Goal: Book appointment/travel/reservation

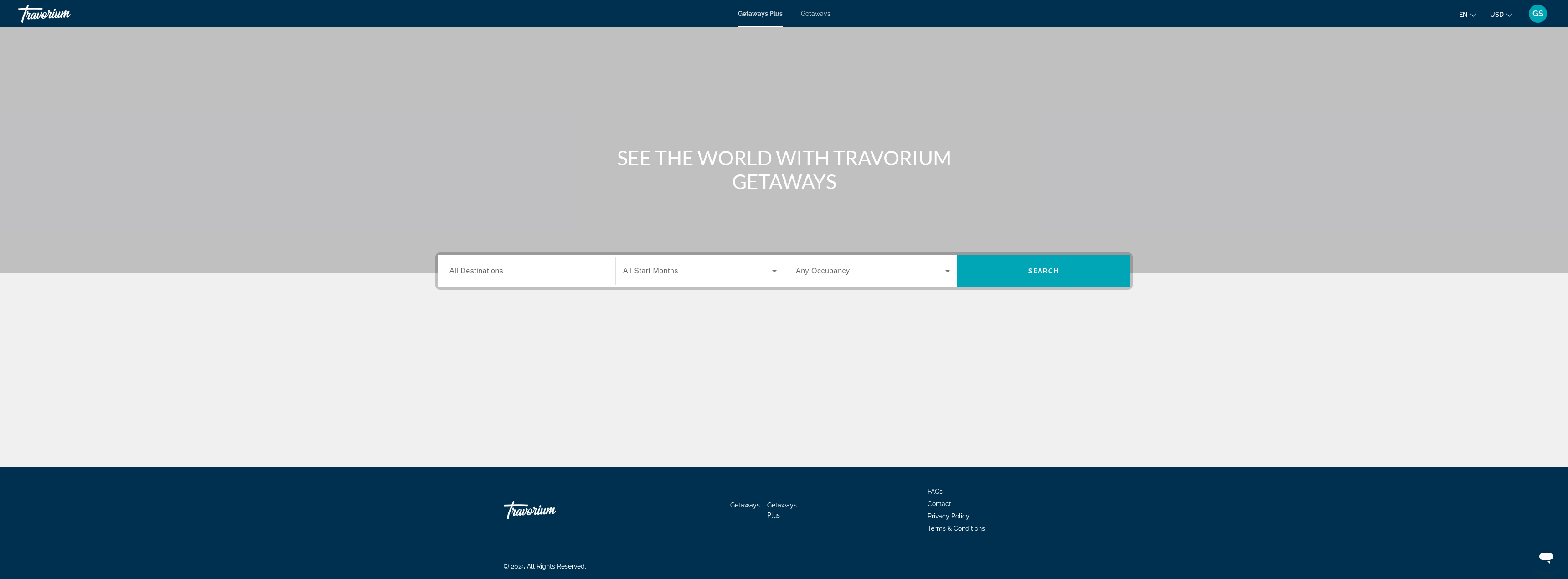
click at [483, 271] on span "All Destinations" at bounding box center [476, 271] width 54 height 8
click at [483, 271] on input "Destination All Destinations" at bounding box center [526, 271] width 154 height 11
click at [449, 379] on icon "Toggle Canada (1,726 units available)" at bounding box center [451, 378] width 9 height 9
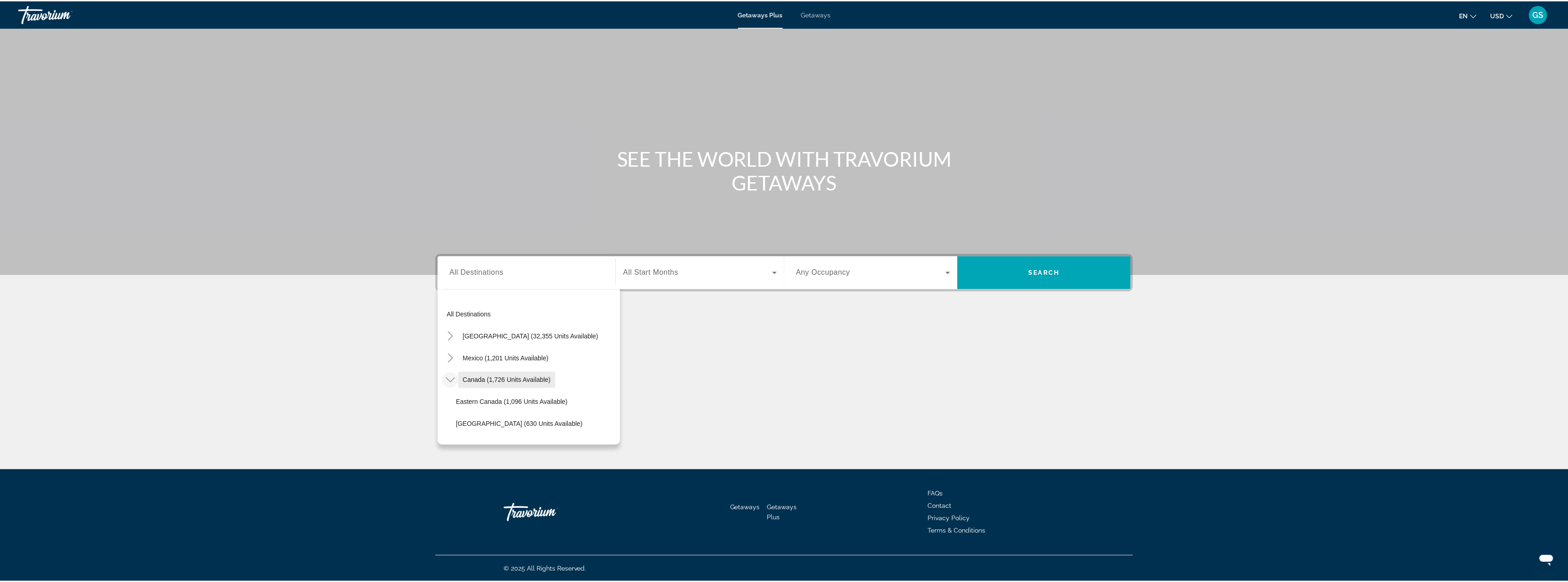
scroll to position [91, 0]
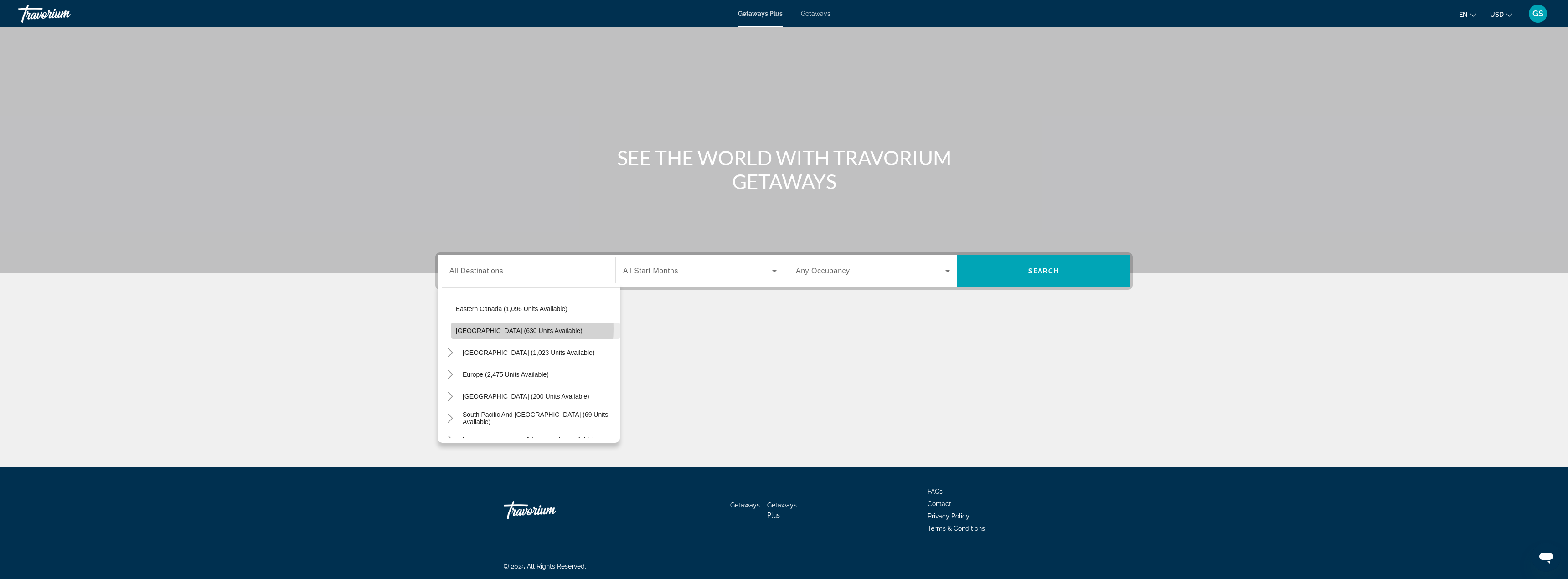
click at [478, 328] on span "Western Canada (630 units available)" at bounding box center [519, 330] width 127 height 7
type input "**********"
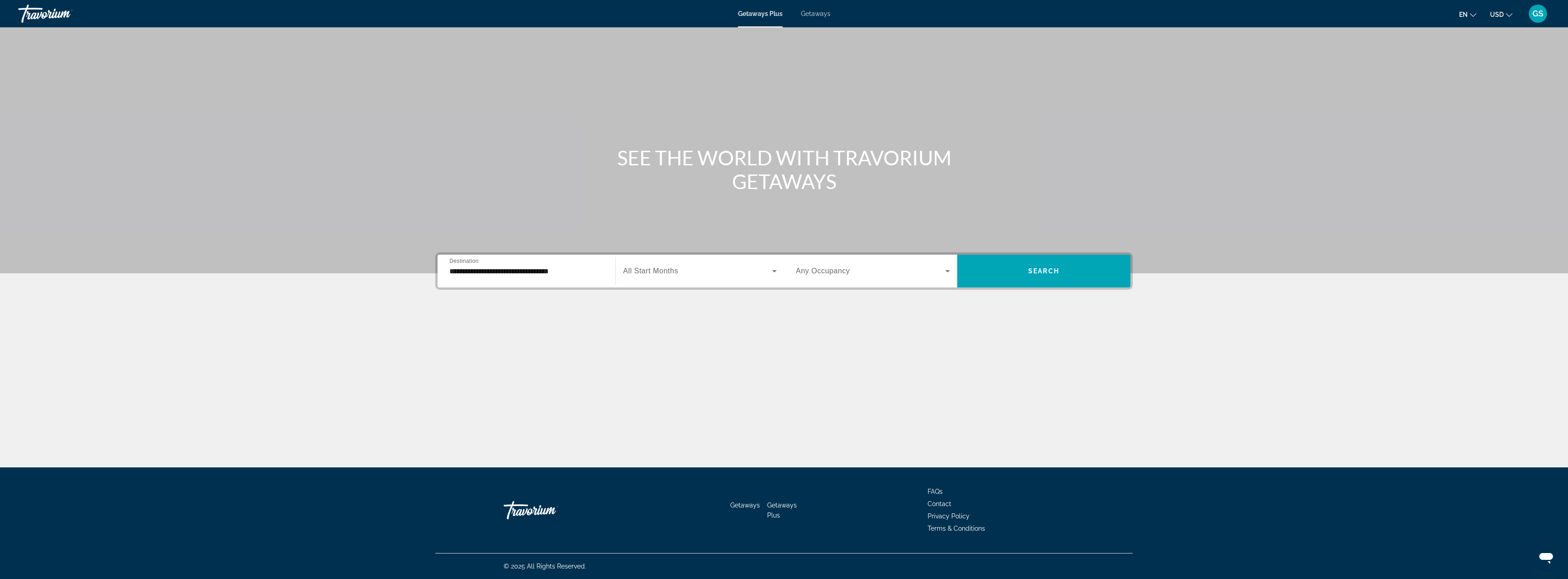
click at [656, 275] on span "All Start Months" at bounding box center [650, 271] width 55 height 8
drag, startPoint x: 648, startPoint y: 320, endPoint x: 822, endPoint y: 304, distance: 174.7
click at [643, 319] on span "September 2025" at bounding box center [633, 320] width 20 height 11
click at [942, 271] on span "Search widget" at bounding box center [870, 271] width 149 height 11
click at [799, 316] on span "2 Travelers" at bounding box center [811, 320] width 31 height 11
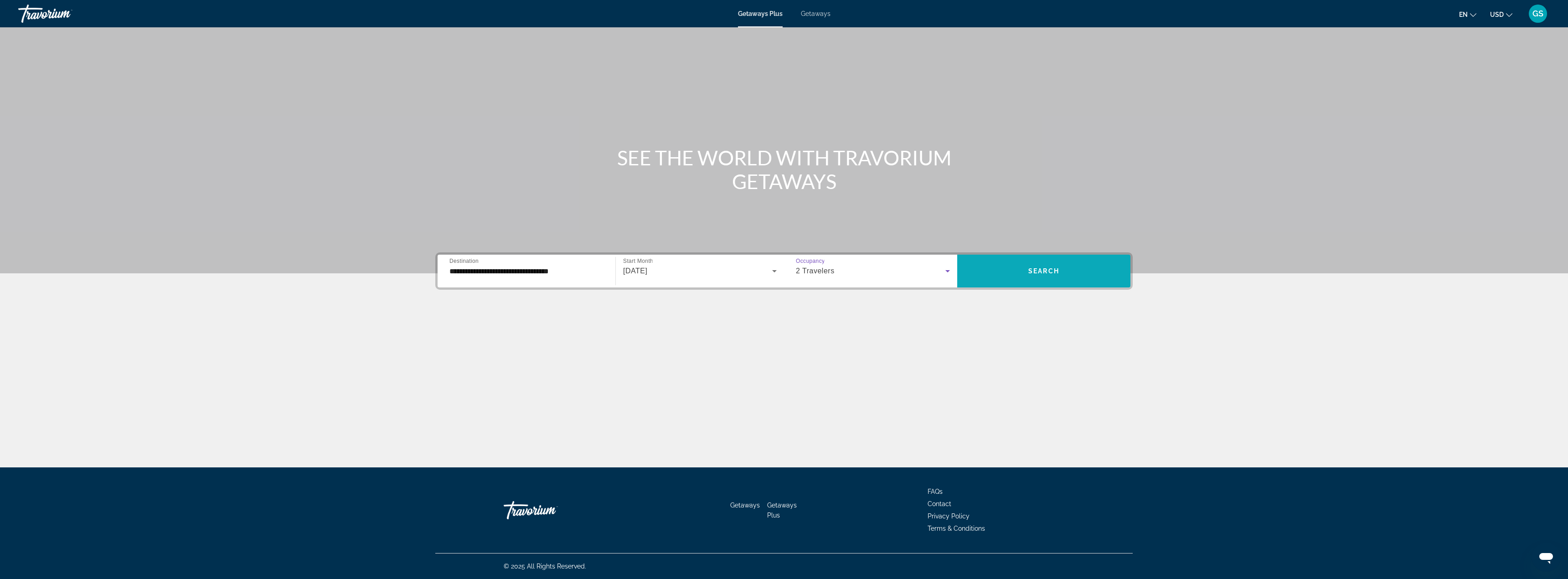
click at [1021, 265] on span "Search widget" at bounding box center [1044, 271] width 173 height 22
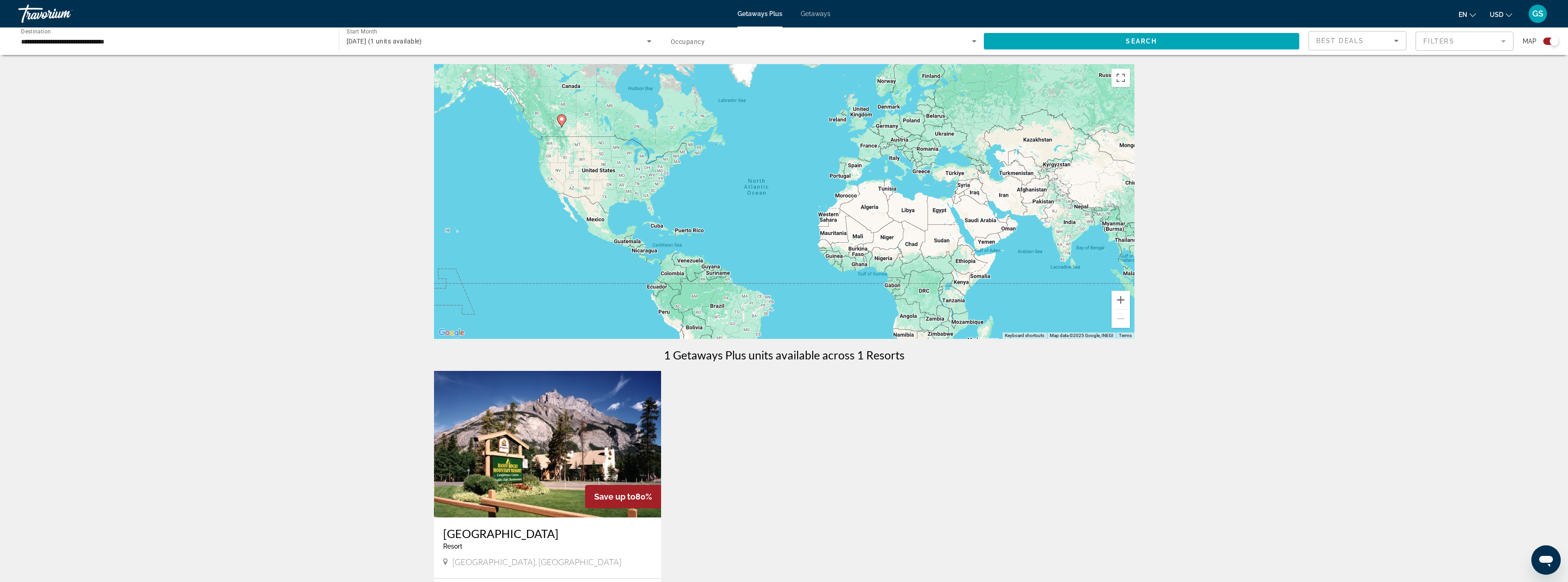
scroll to position [249, 0]
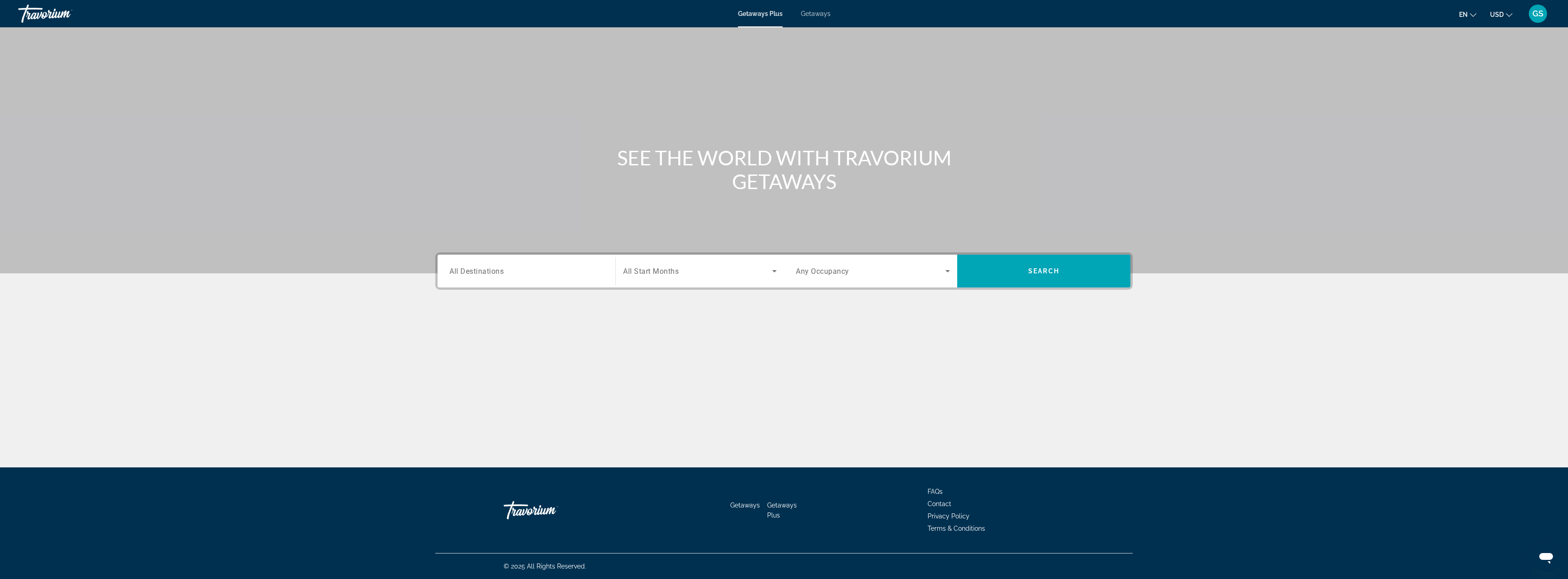
click at [821, 15] on span "Getaways" at bounding box center [816, 13] width 30 height 7
click at [488, 270] on span "All Destinations" at bounding box center [476, 271] width 54 height 9
click at [488, 270] on input "Destination All Destinations" at bounding box center [526, 271] width 154 height 11
click at [447, 367] on icon "Toggle Canada (14,113 units available)" at bounding box center [451, 369] width 9 height 9
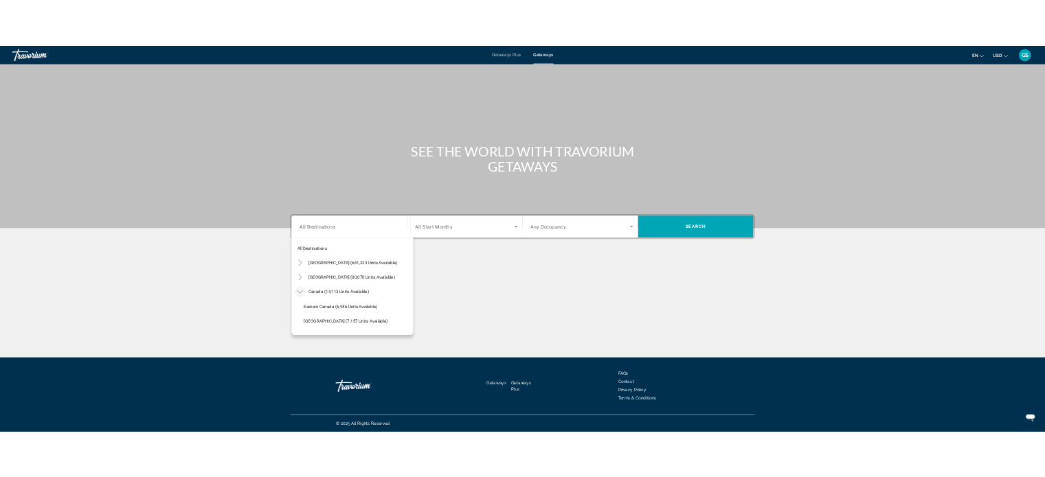
scroll to position [69, 0]
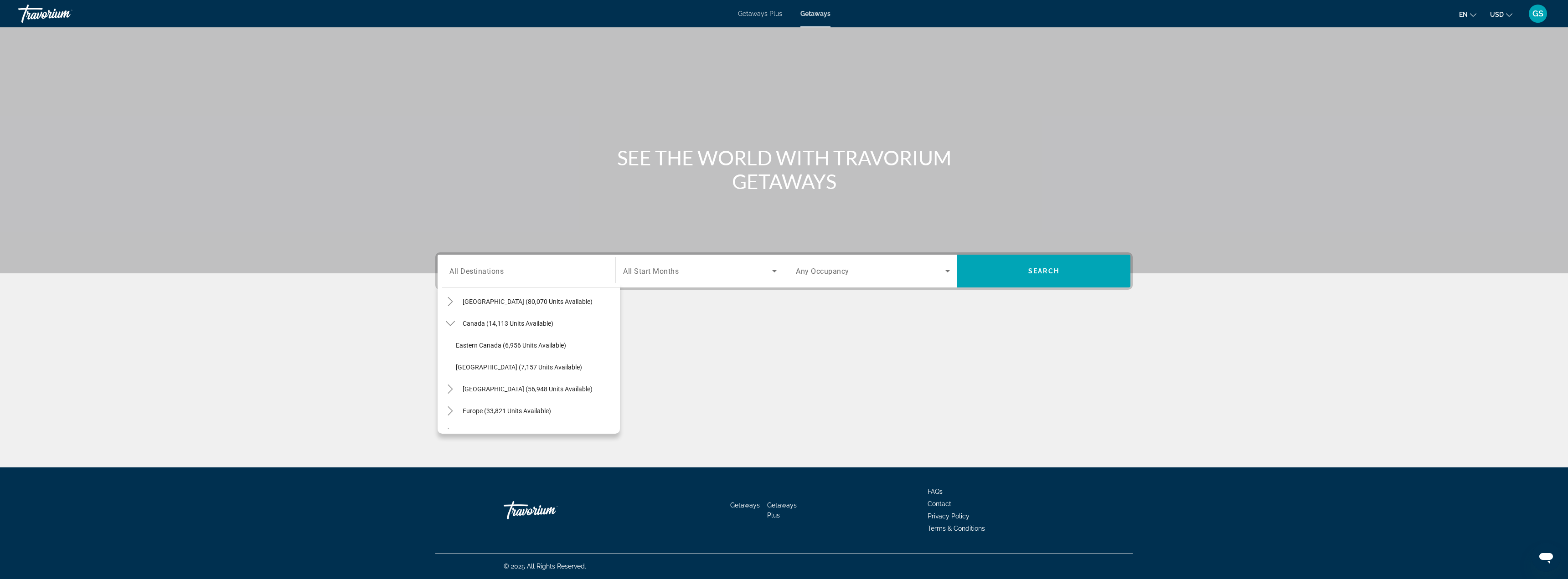
click at [705, 265] on span "Search widget" at bounding box center [697, 271] width 149 height 11
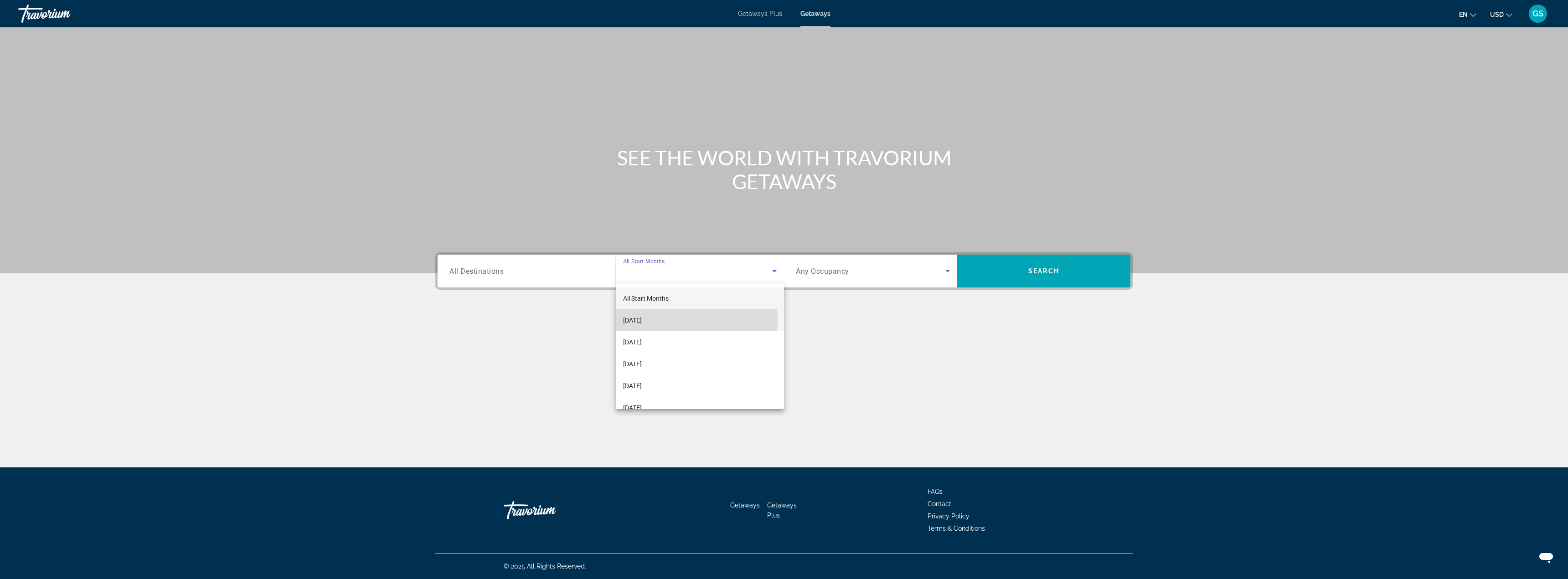
click at [642, 321] on span "September 2025" at bounding box center [632, 320] width 19 height 11
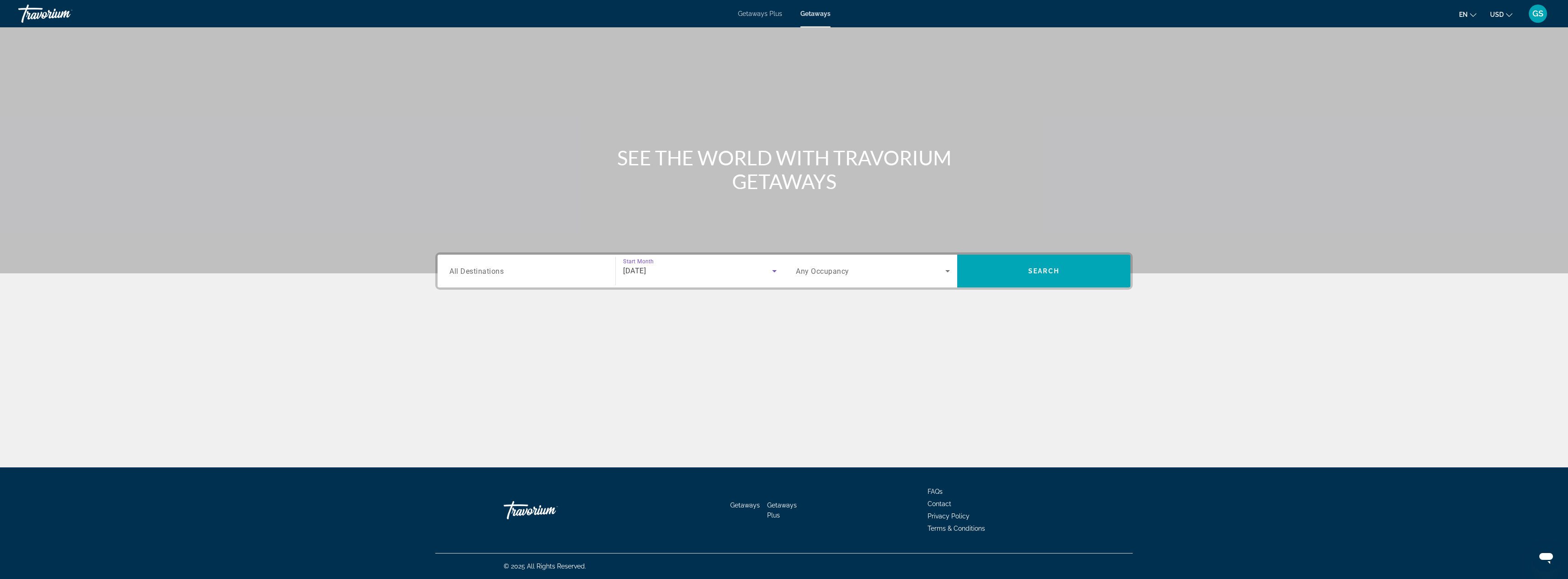
click at [941, 268] on span "Search widget" at bounding box center [870, 271] width 149 height 11
click at [801, 320] on span "2 Travelers" at bounding box center [811, 320] width 31 height 11
click at [1030, 271] on span "Search" at bounding box center [1044, 271] width 31 height 7
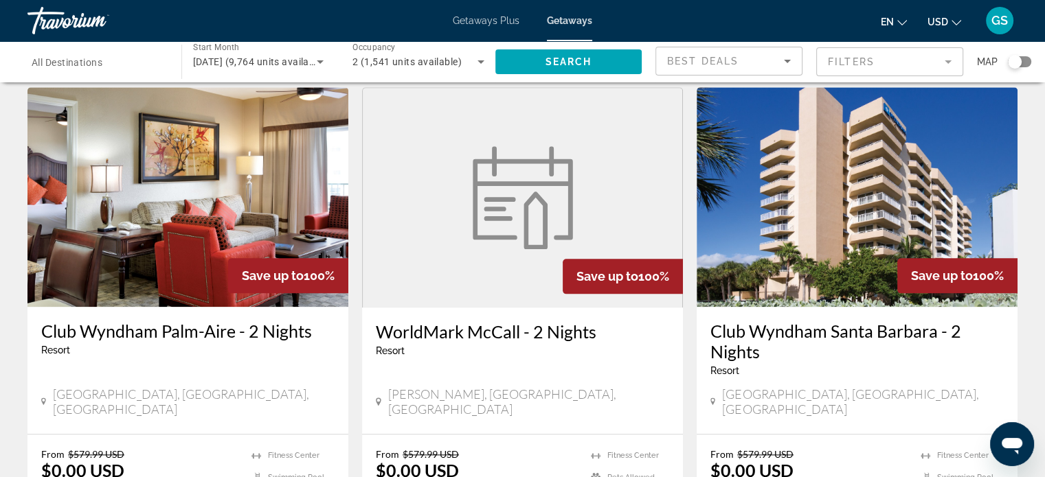
scroll to position [1786, 0]
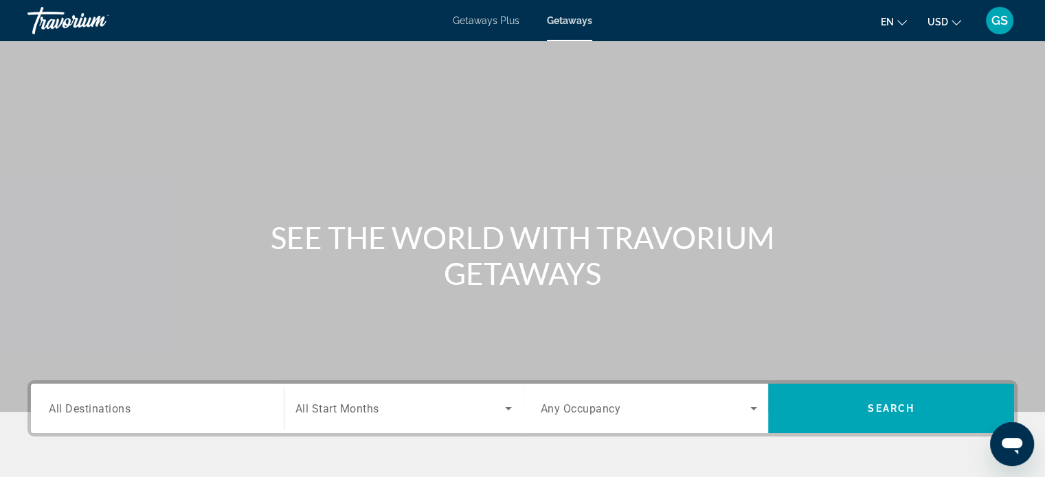
click at [102, 402] on span "All Destinations" at bounding box center [90, 408] width 82 height 13
click at [102, 402] on input "Destination All Destinations" at bounding box center [157, 409] width 217 height 16
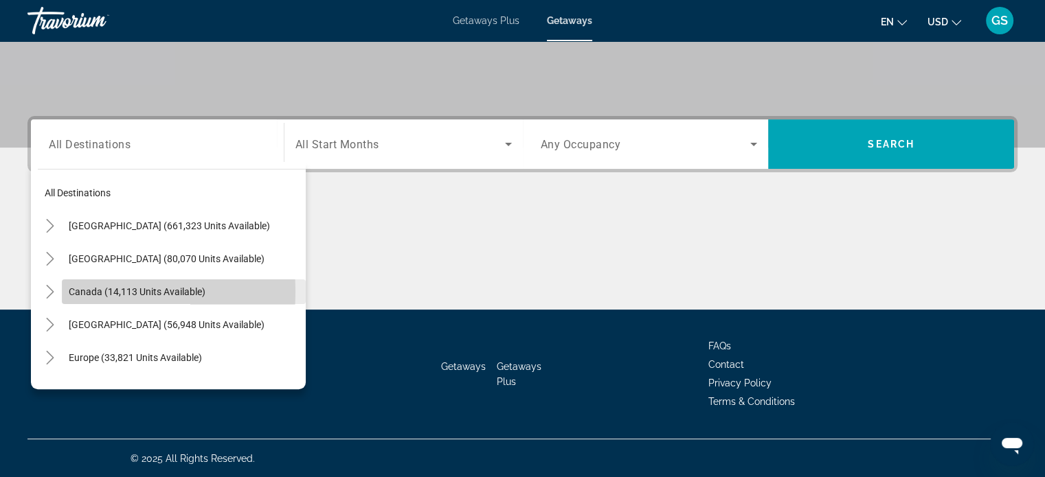
click at [69, 291] on span "Canada (14,113 units available)" at bounding box center [137, 291] width 137 height 11
type input "**********"
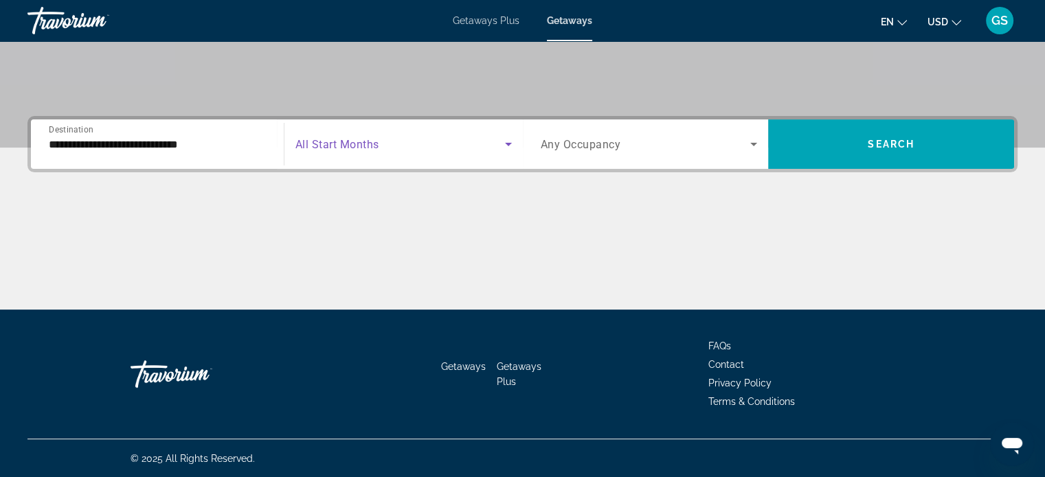
click at [460, 142] on span "Search widget" at bounding box center [400, 144] width 210 height 16
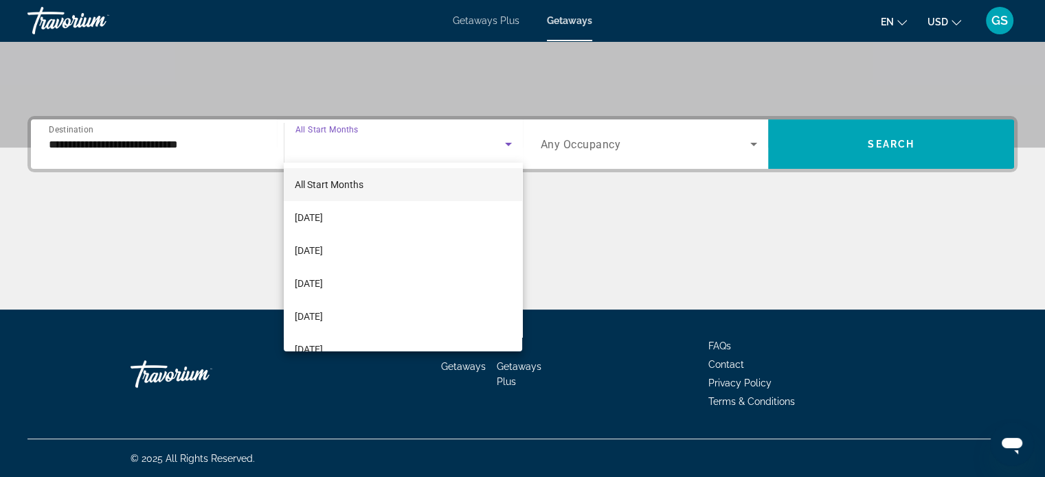
click at [892, 143] on div at bounding box center [522, 238] width 1045 height 477
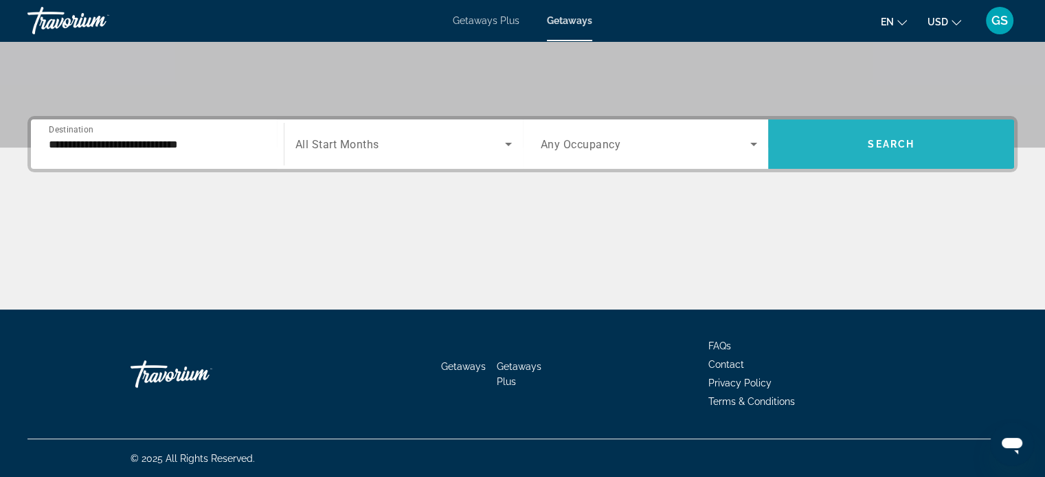
click at [907, 144] on span "Search" at bounding box center [891, 144] width 47 height 11
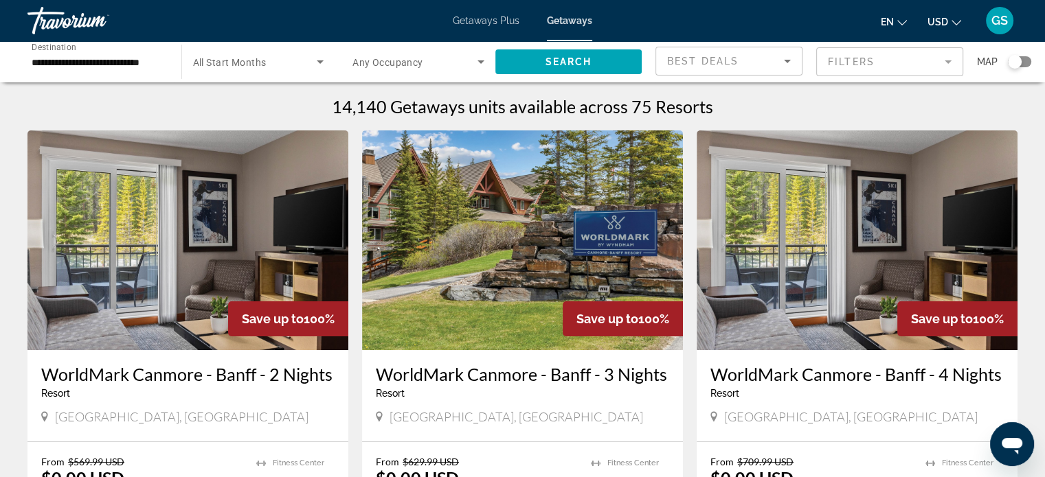
click at [878, 60] on mat-form-field "Filters" at bounding box center [889, 61] width 147 height 29
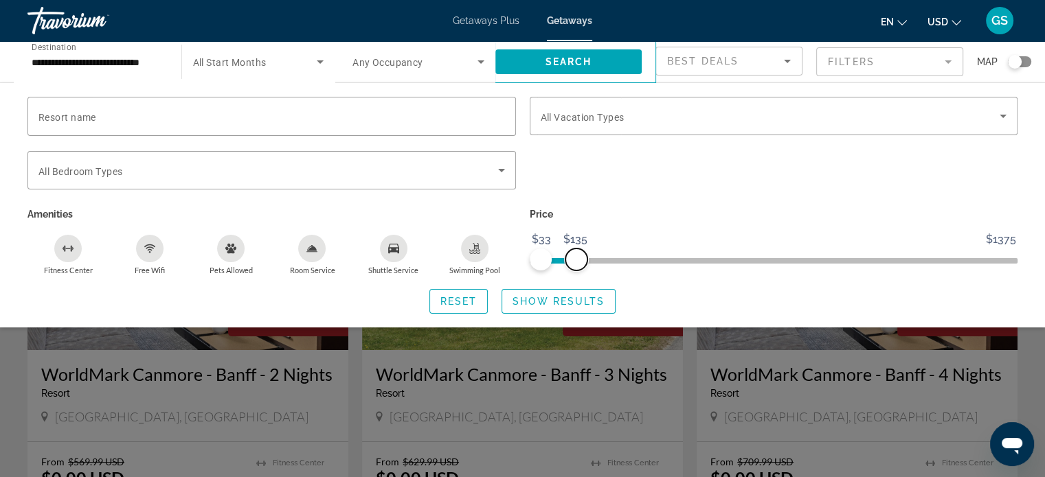
drag, startPoint x: 1001, startPoint y: 259, endPoint x: 576, endPoint y: 284, distance: 425.9
click at [576, 284] on div "Resort name Vacation Types All Vacation Types Bedroom Types All Bedroom Types A…" at bounding box center [522, 205] width 1045 height 217
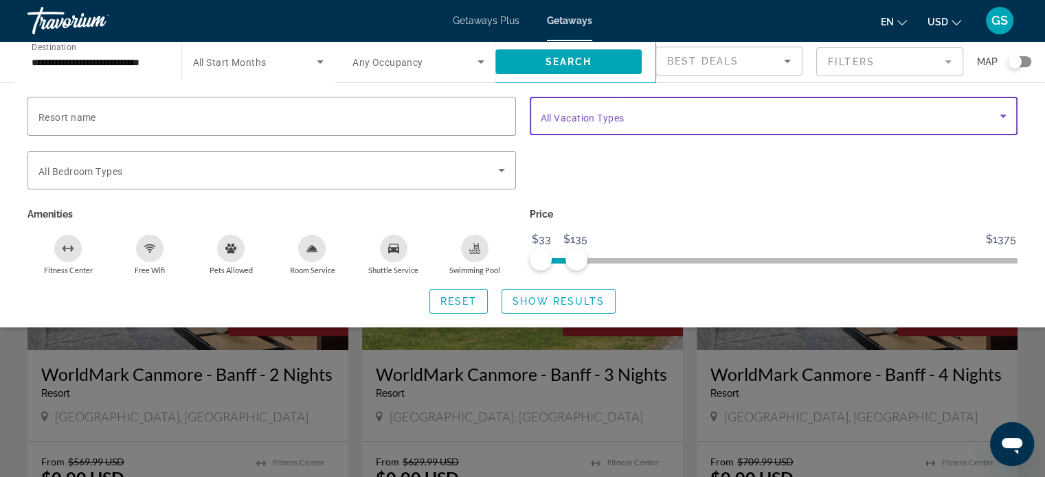
click at [1002, 117] on icon "Search widget" at bounding box center [1003, 116] width 16 height 16
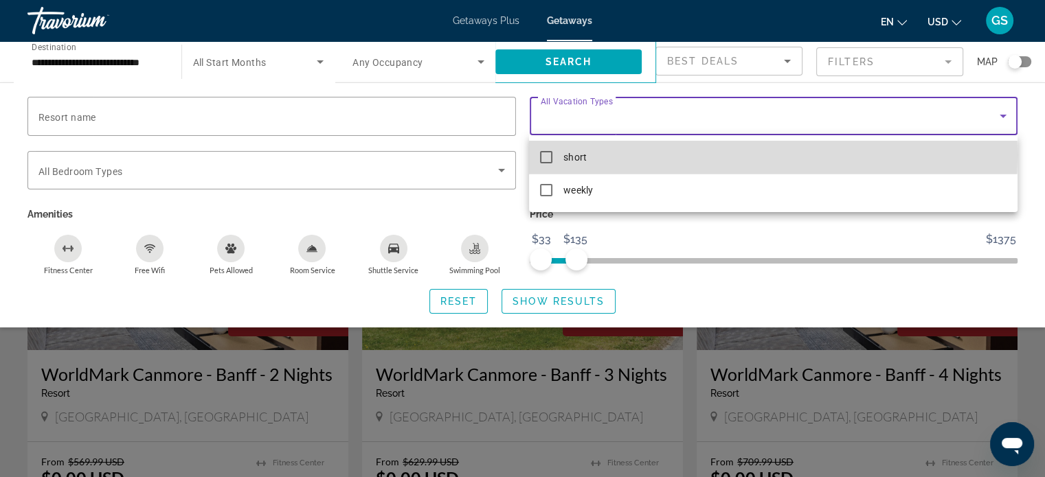
click at [547, 155] on mat-pseudo-checkbox at bounding box center [546, 157] width 12 height 12
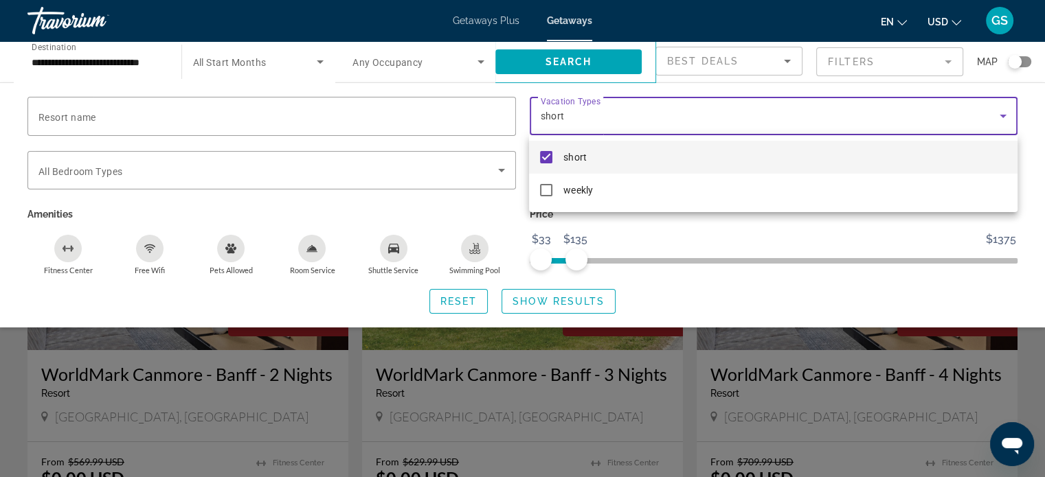
click at [505, 168] on div at bounding box center [522, 238] width 1045 height 477
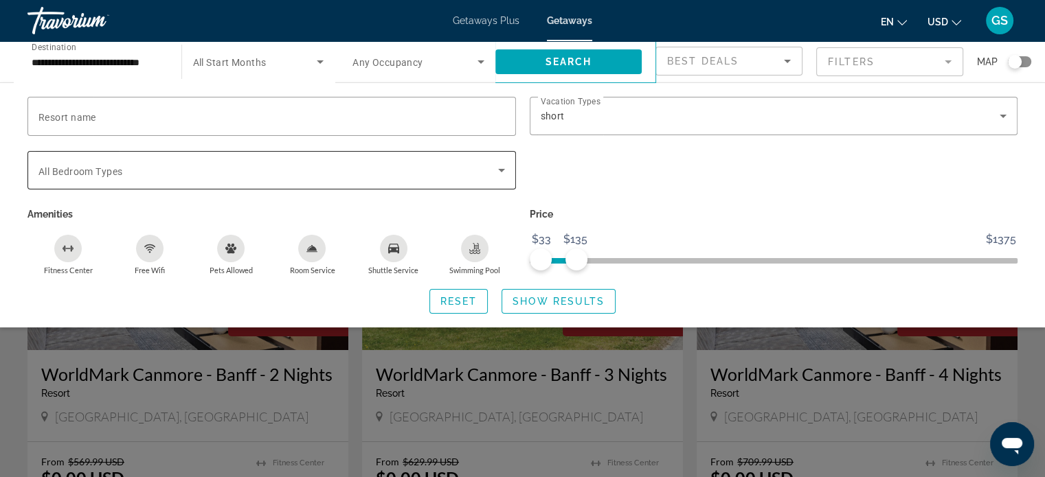
click at [497, 170] on icon "Search widget" at bounding box center [501, 170] width 16 height 16
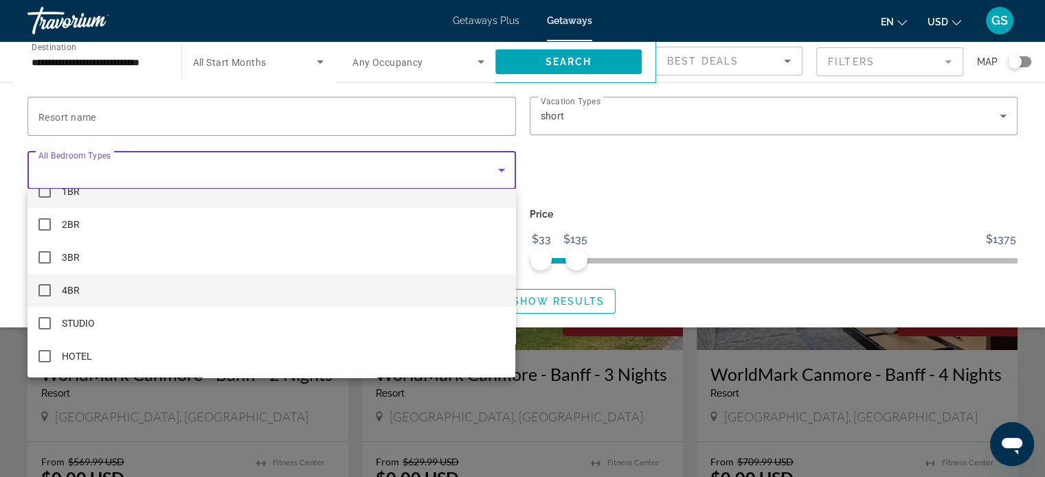
scroll to position [137, 0]
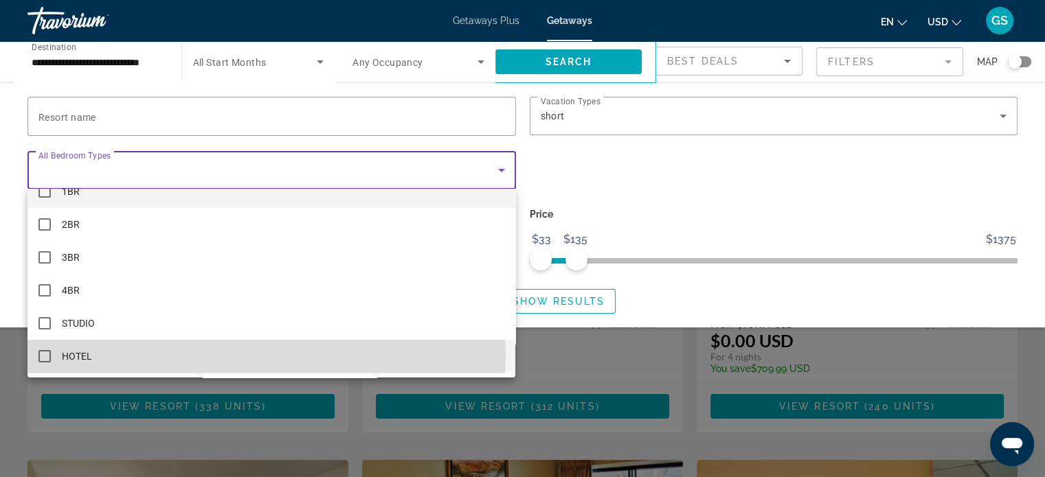
click at [41, 356] on mat-pseudo-checkbox at bounding box center [44, 356] width 12 height 12
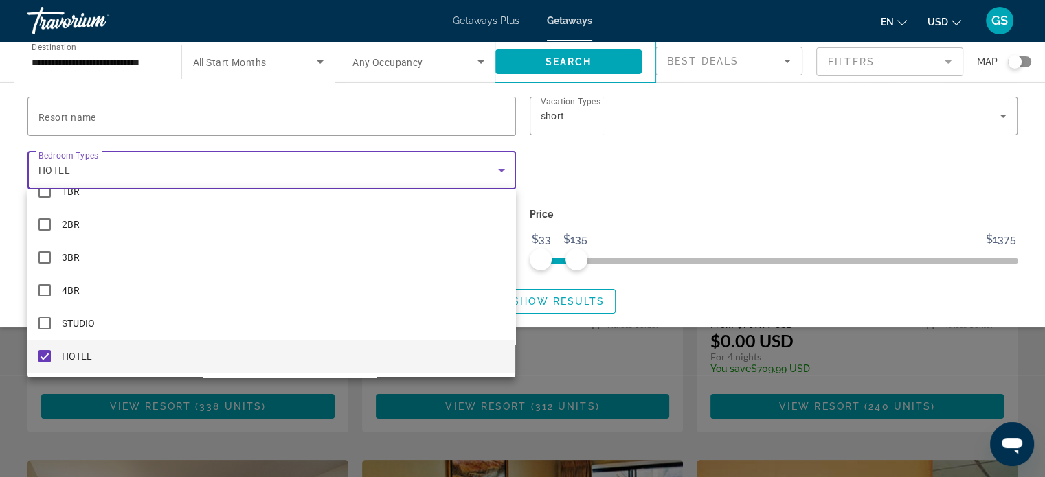
click at [402, 104] on div at bounding box center [522, 238] width 1045 height 477
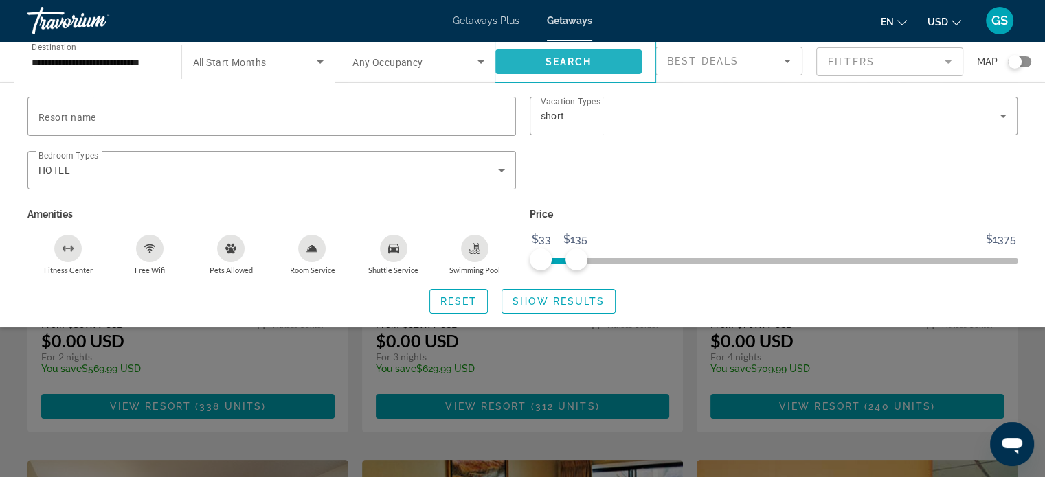
click at [596, 63] on span "Search widget" at bounding box center [568, 61] width 147 height 33
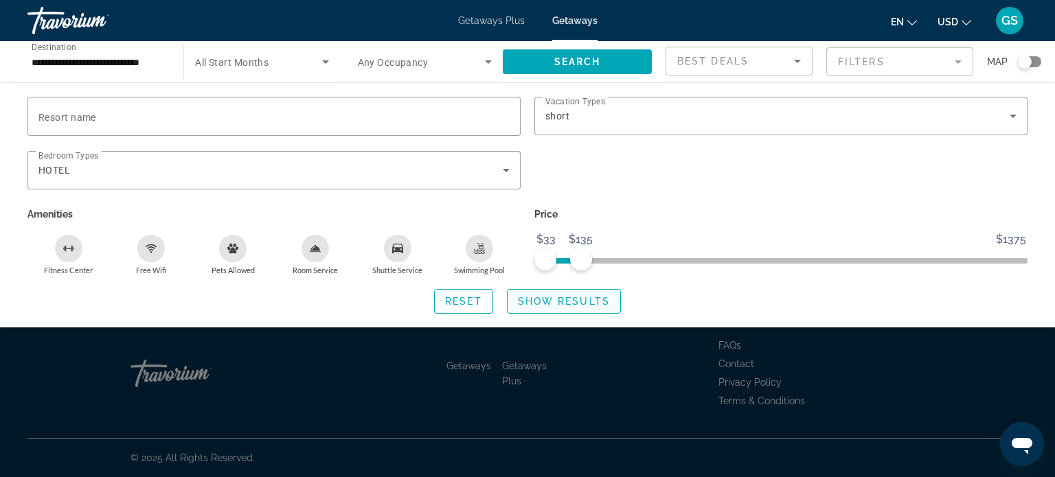
click at [570, 299] on span "Show Results" at bounding box center [564, 301] width 92 height 11
